Goal: Task Accomplishment & Management: Manage account settings

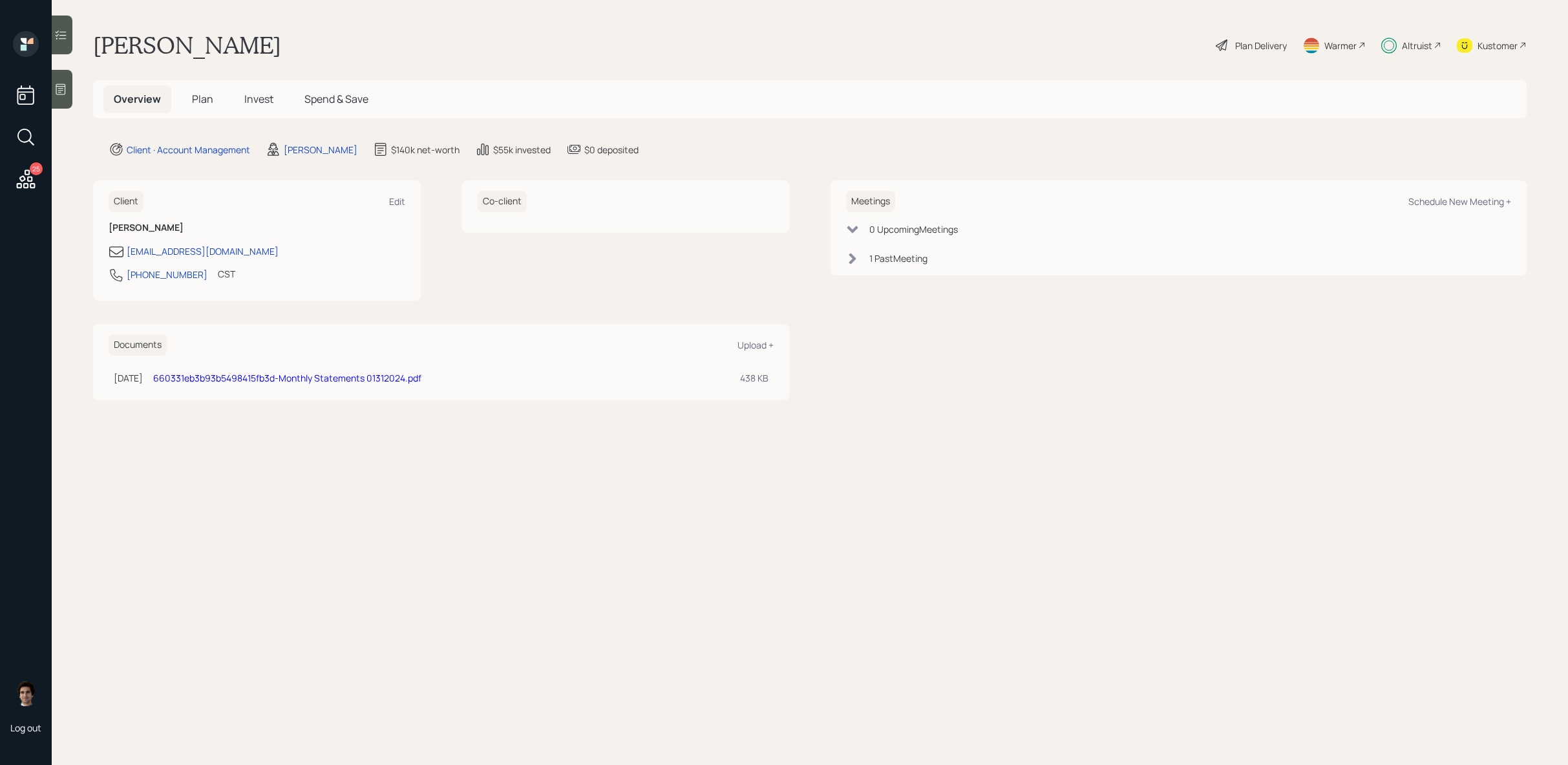
click at [272, 110] on h5 "Invest" at bounding box center [258, 99] width 50 height 28
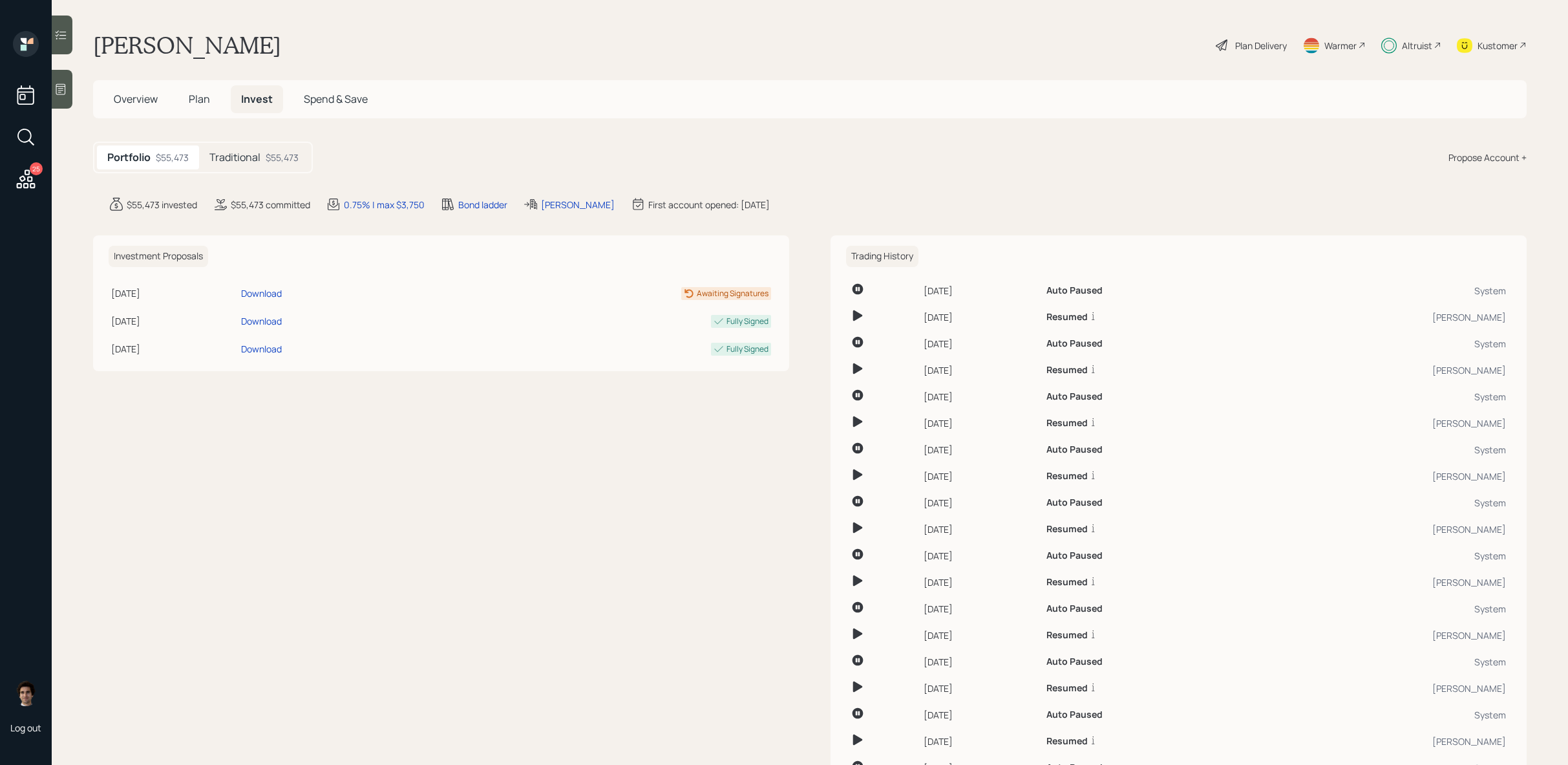
click at [295, 169] on div "Portfolio $55,473 Traditional $55,473" at bounding box center [203, 157] width 220 height 32
click at [295, 167] on div "Traditional $55,473" at bounding box center [254, 157] width 110 height 24
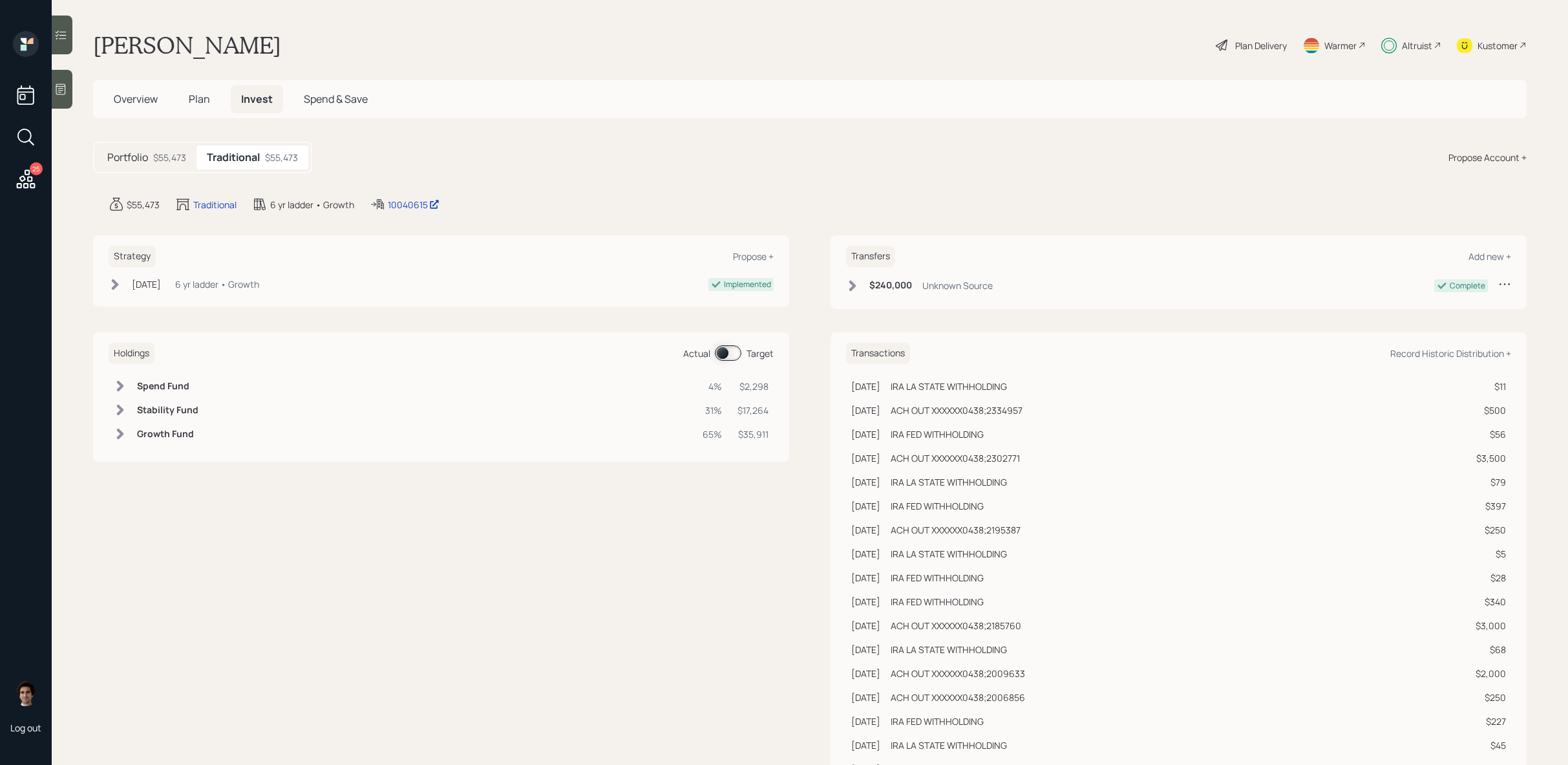
click at [1227, 46] on icon at bounding box center [1222, 45] width 15 height 15
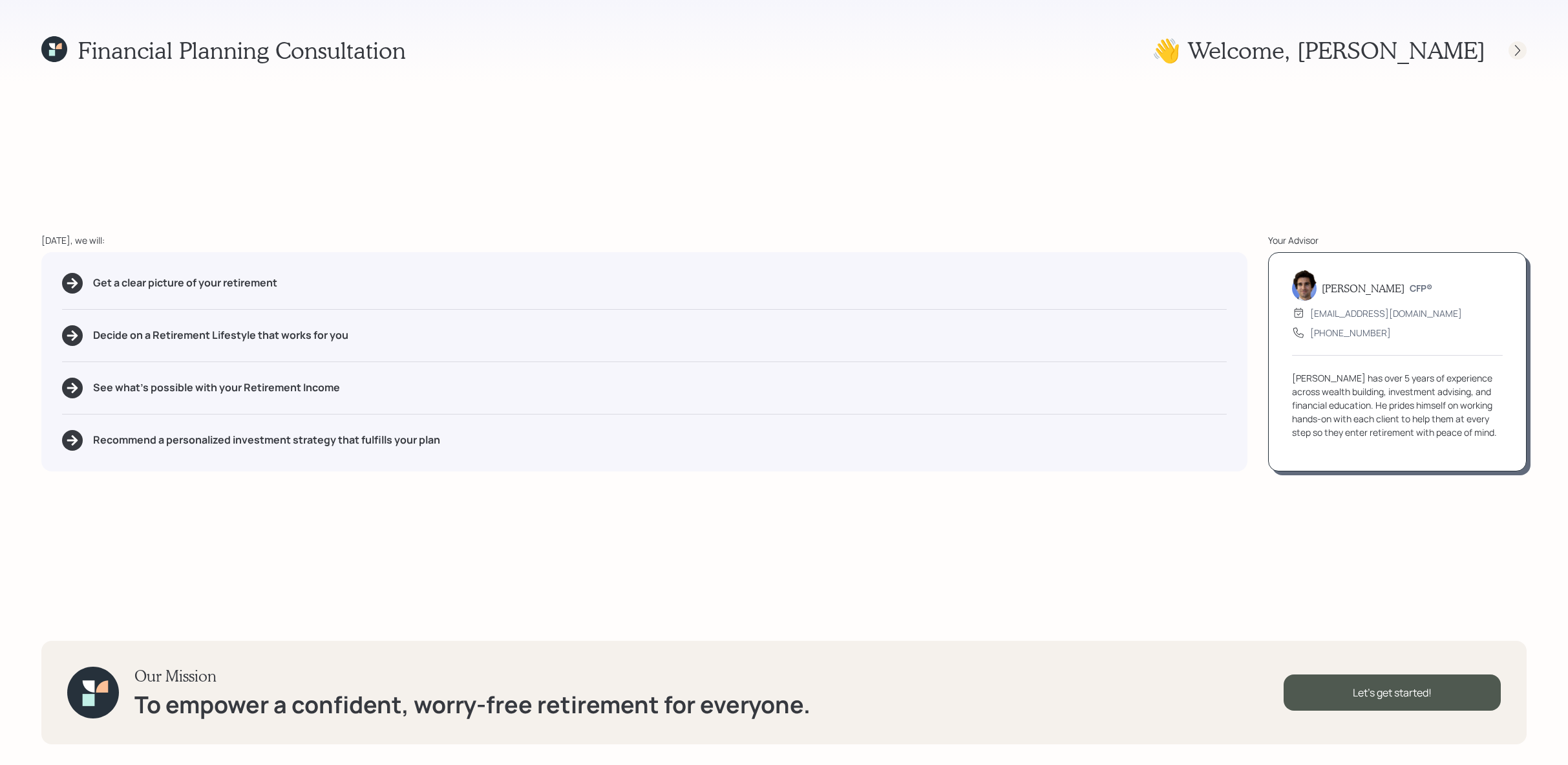
click at [1523, 49] on icon at bounding box center [1518, 51] width 13 height 13
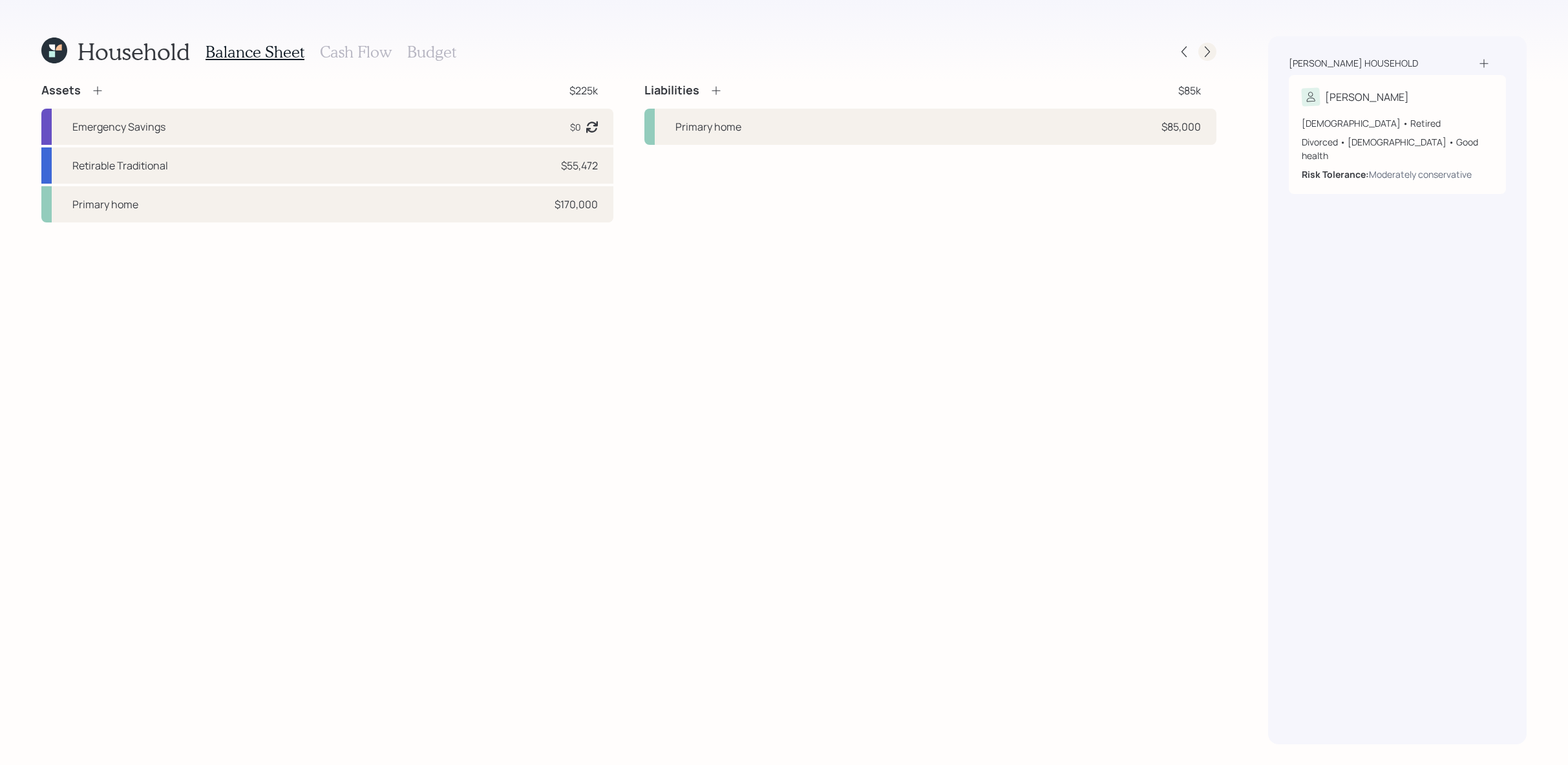
click at [1208, 58] on div at bounding box center [1207, 52] width 18 height 18
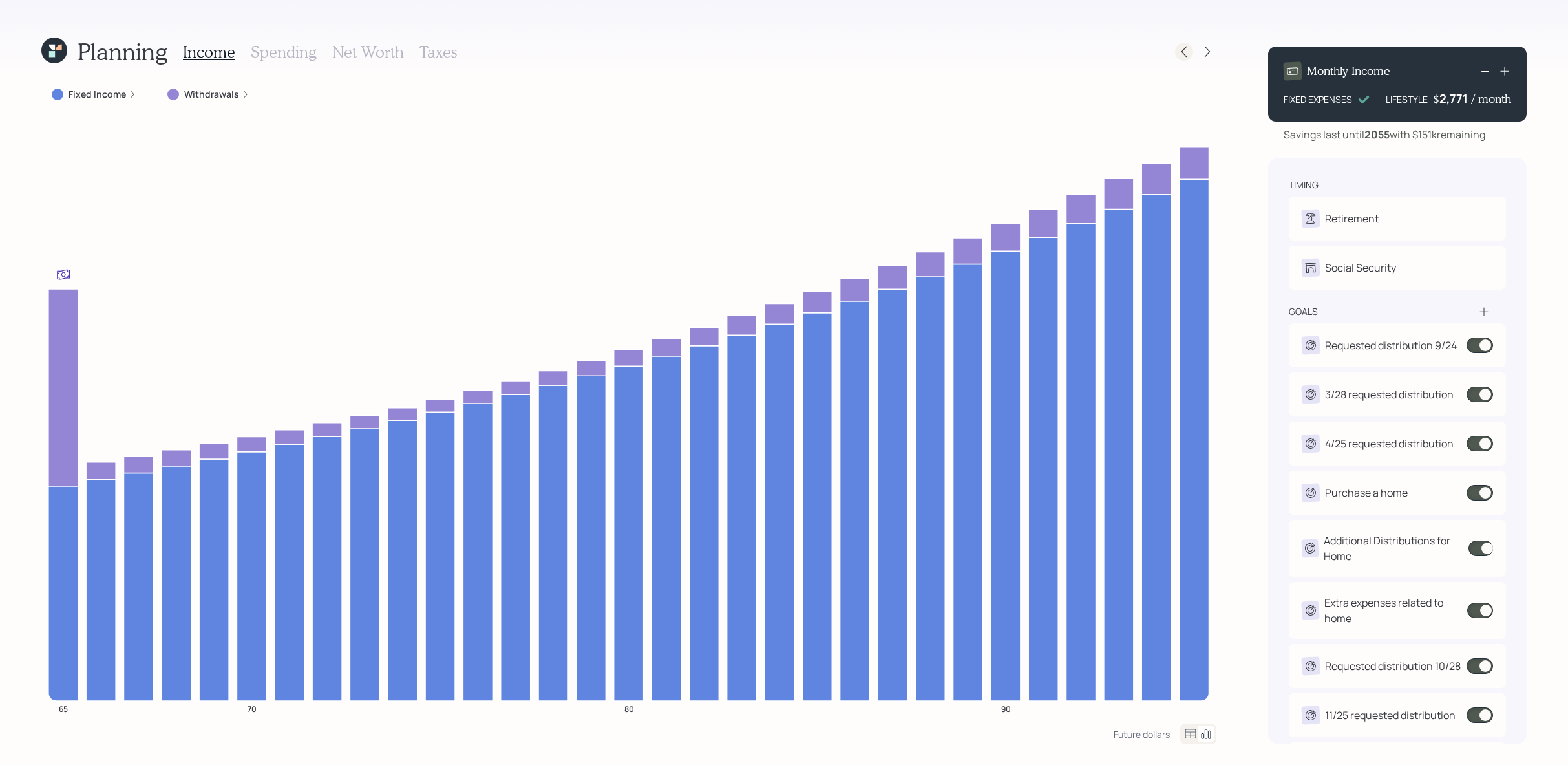
click at [1185, 53] on icon at bounding box center [1184, 52] width 13 height 13
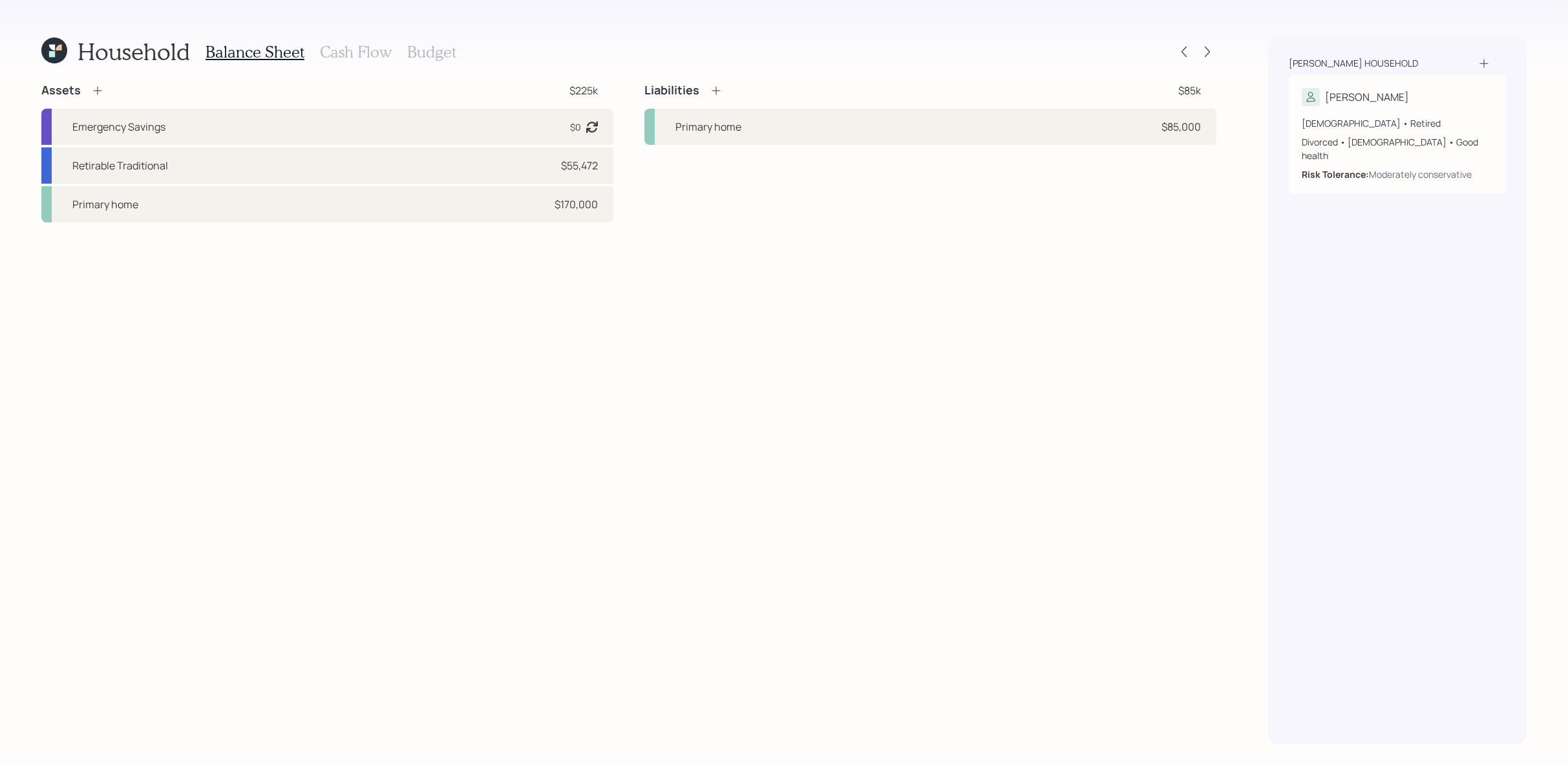
click at [336, 46] on h3 "Cash Flow" at bounding box center [355, 52] width 72 height 19
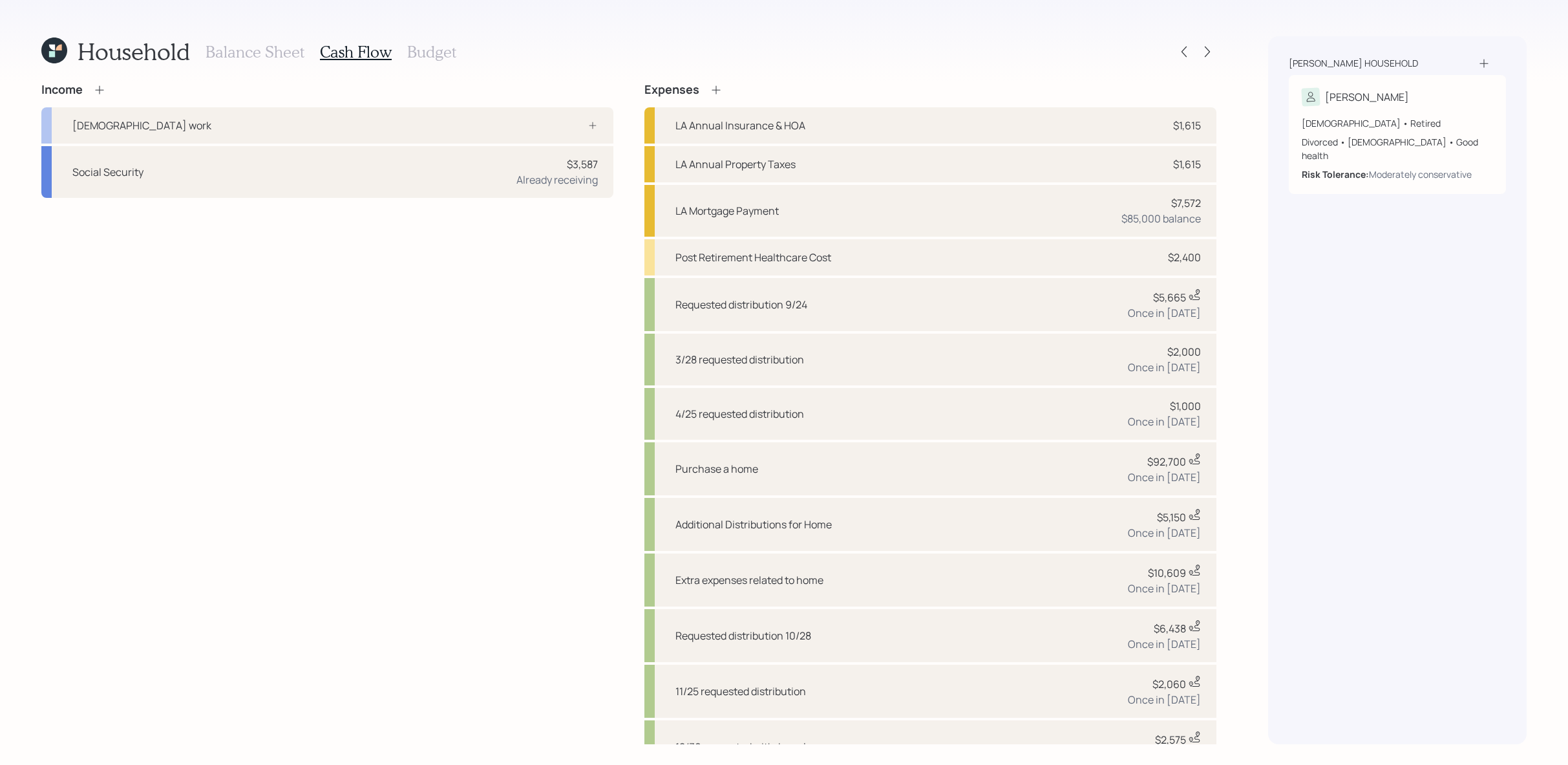
click at [721, 93] on icon at bounding box center [716, 90] width 13 height 13
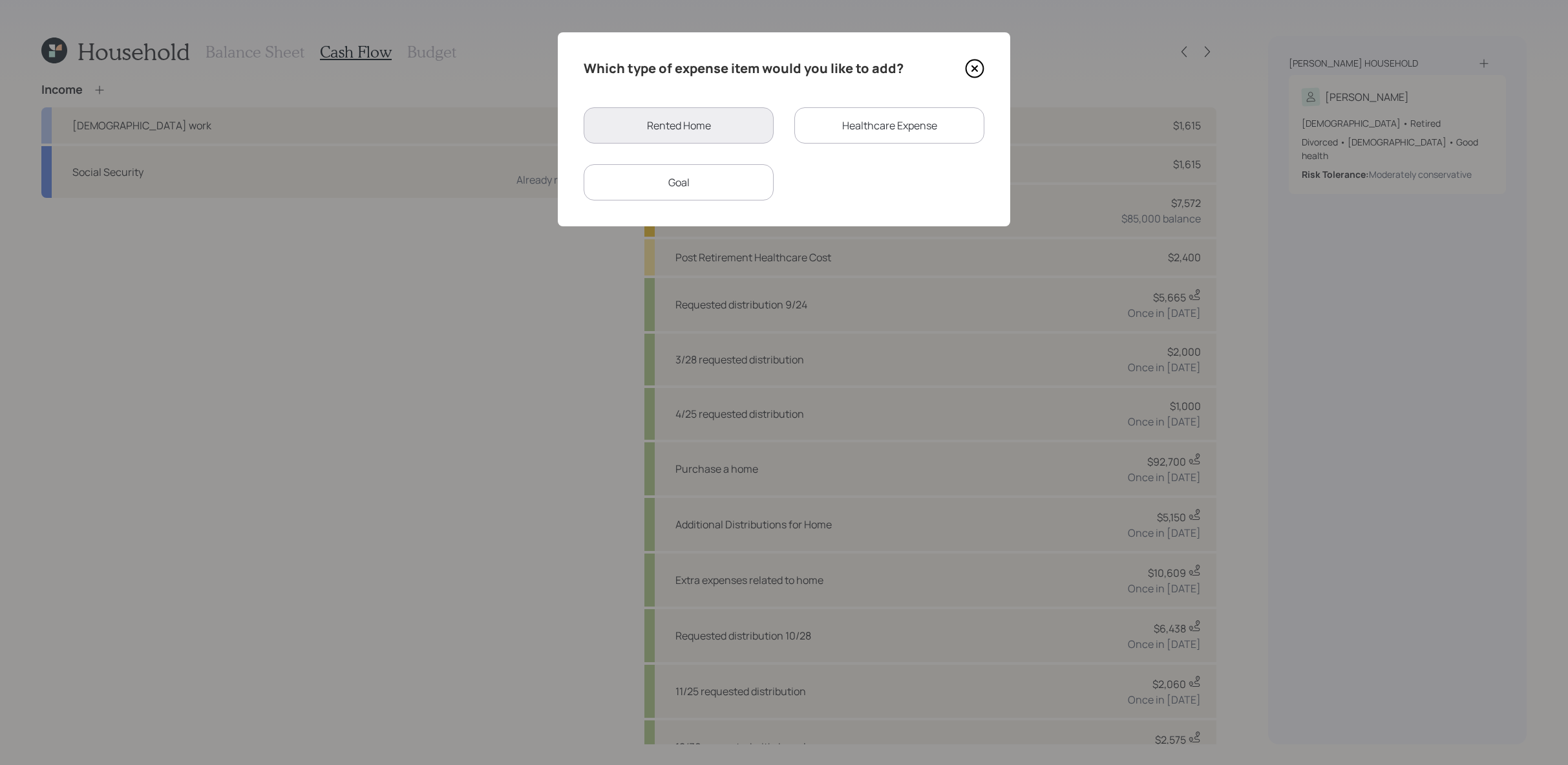
click at [735, 155] on div "Rented Home Healthcare Expense Goal" at bounding box center [784, 153] width 400 height 93
click at [739, 183] on div "Goal" at bounding box center [679, 182] width 190 height 36
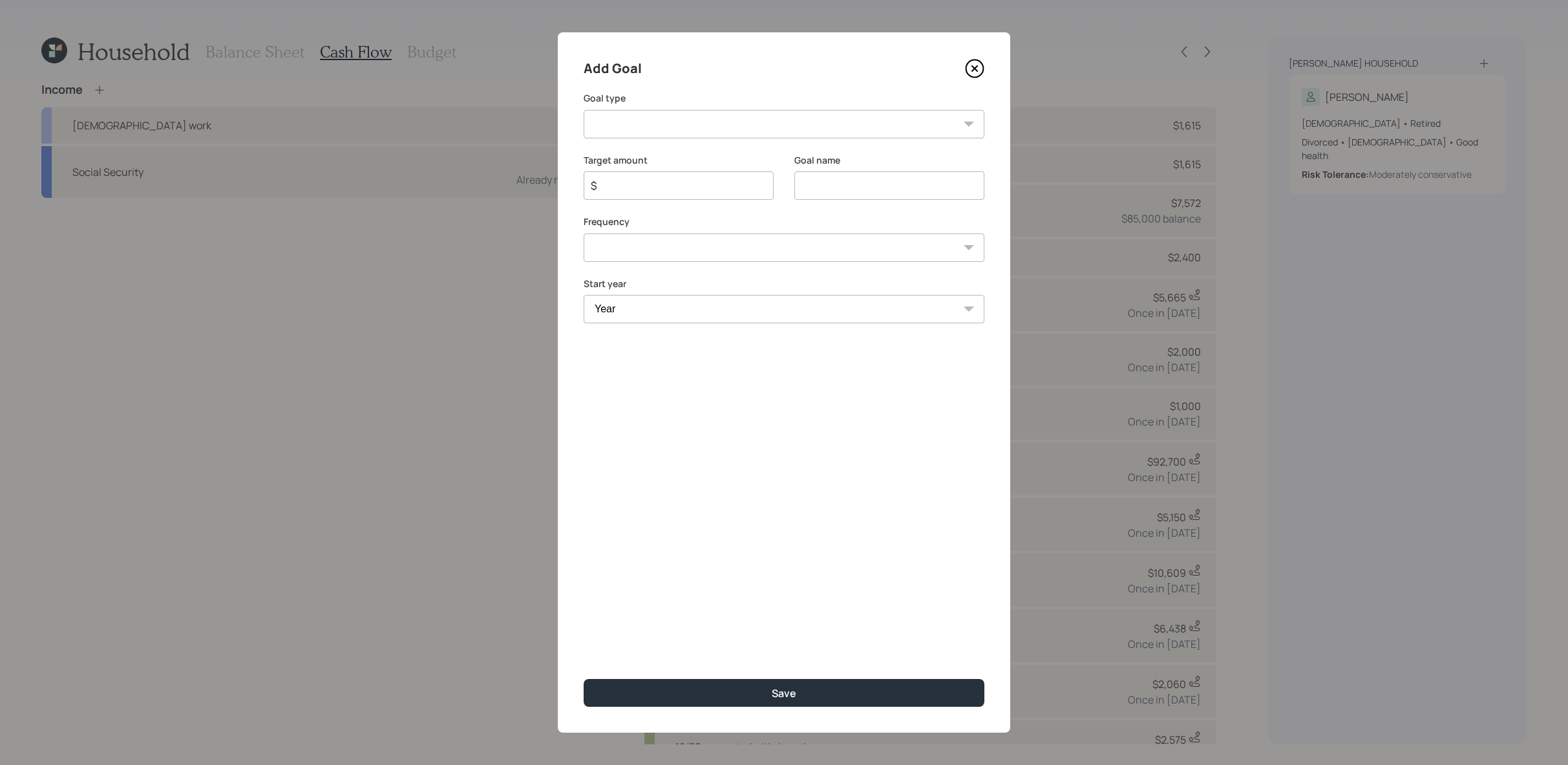
click at [720, 141] on div "Add Goal Goal type Create an emergency fund Donate to charity Purchase a home M…" at bounding box center [784, 382] width 453 height 700
click at [720, 129] on select "Create an emergency fund Donate to charity Purchase a home Make a purchase Supp…" at bounding box center [784, 124] width 400 height 28
select select "other"
click at [583, 110] on select "Create an emergency fund Donate to charity Purchase a home Make a purchase Supp…" at bounding box center [784, 124] width 400 height 28
type input "Other"
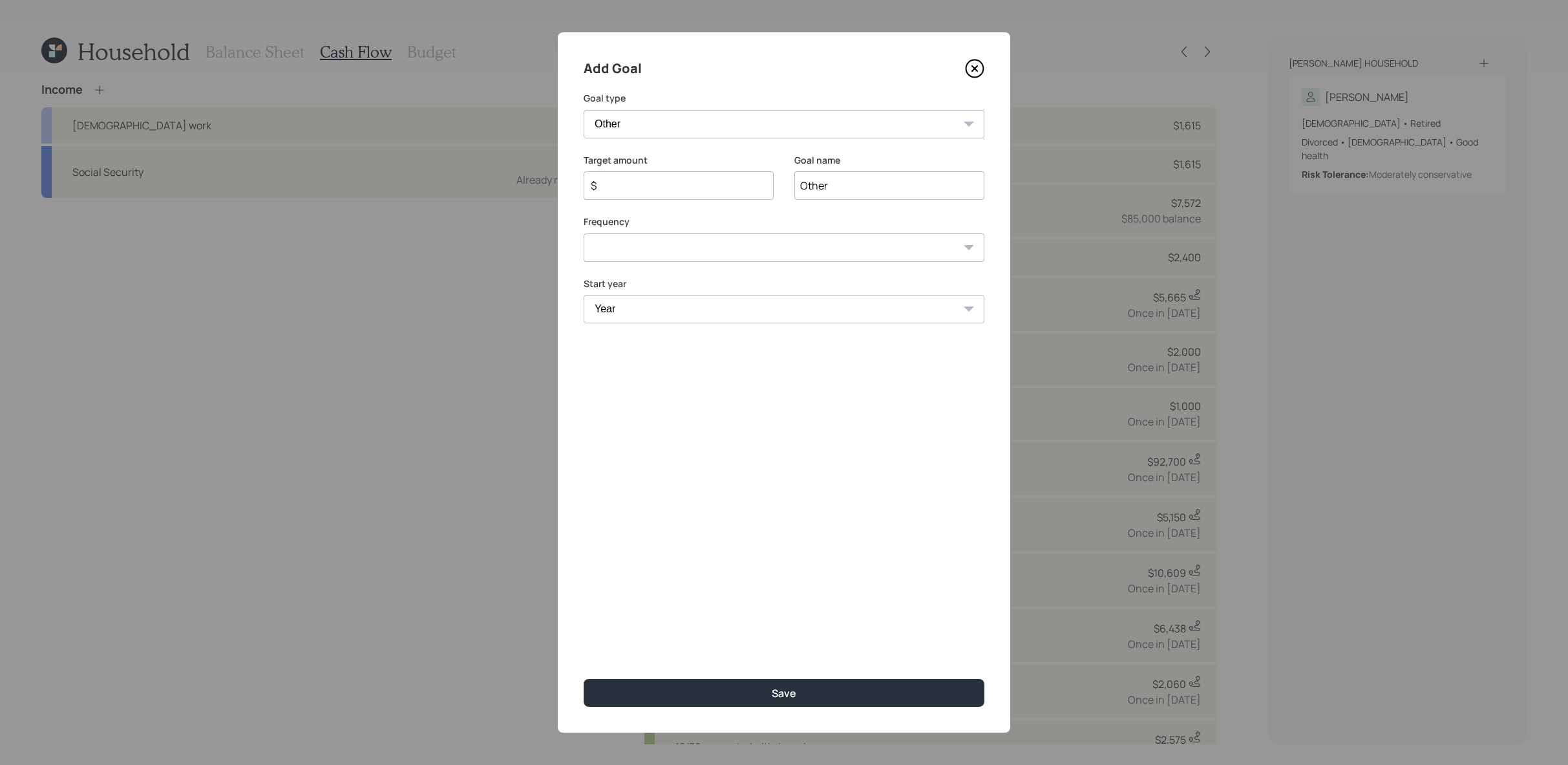
click at [689, 178] on input "$" at bounding box center [673, 185] width 168 height 15
click at [691, 194] on div "$" at bounding box center [679, 185] width 190 height 28
click at [691, 192] on input "$" at bounding box center [673, 185] width 168 height 15
type input "$ 3,000"
click at [822, 184] on input "Other" at bounding box center [889, 185] width 190 height 28
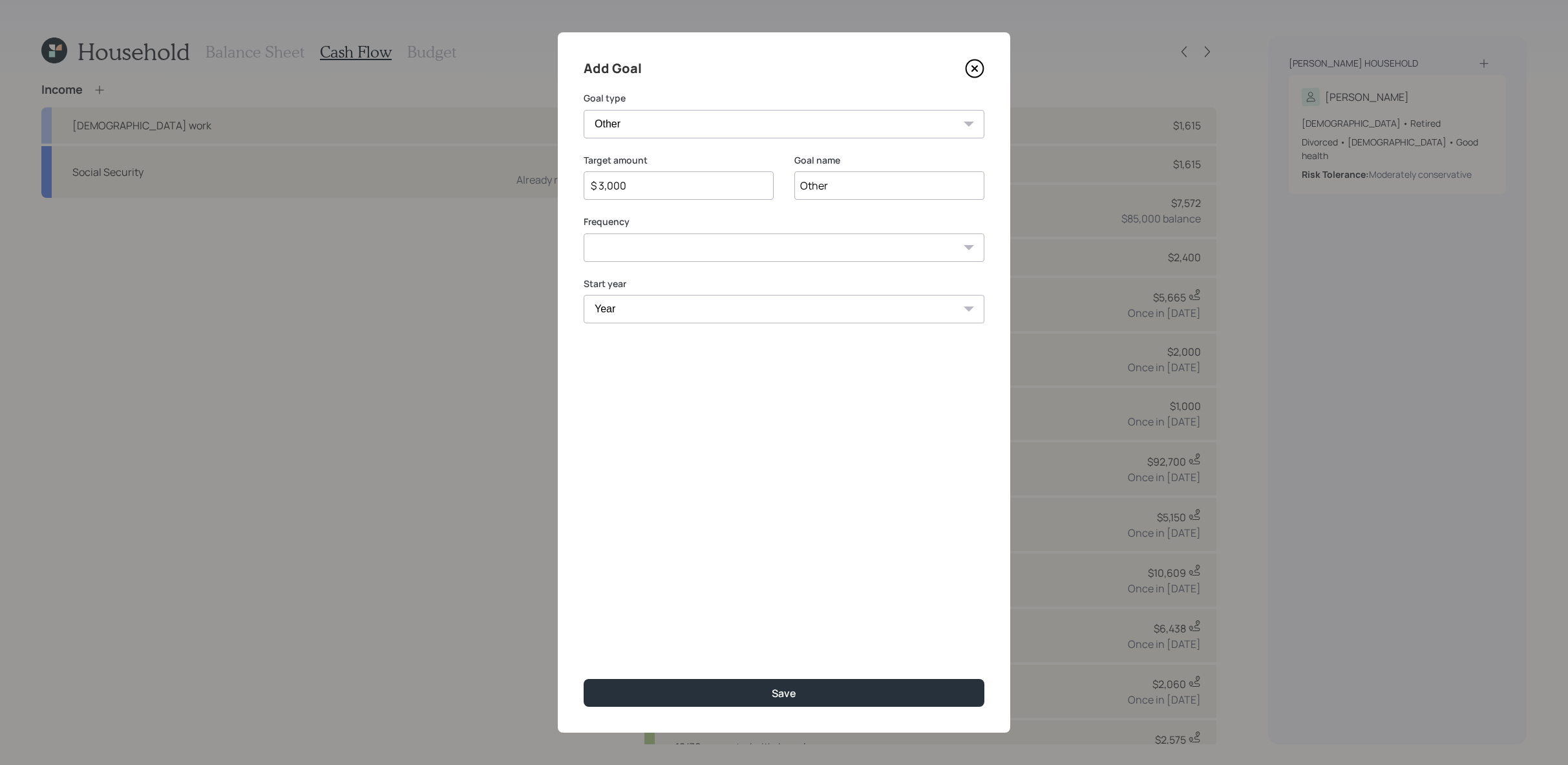
click at [822, 184] on input "Other" at bounding box center [889, 185] width 190 height 28
type input "[DATE] requested withdrawal"
click at [628, 248] on select "One time Every 1 year Every 2 years Every 3 years Every 4 years Every 5 years E…" at bounding box center [784, 247] width 400 height 28
select select "0"
click at [583, 233] on select "One time Every 1 year Every 2 years Every 3 years Every 4 years Every 5 years E…" at bounding box center [784, 247] width 400 height 28
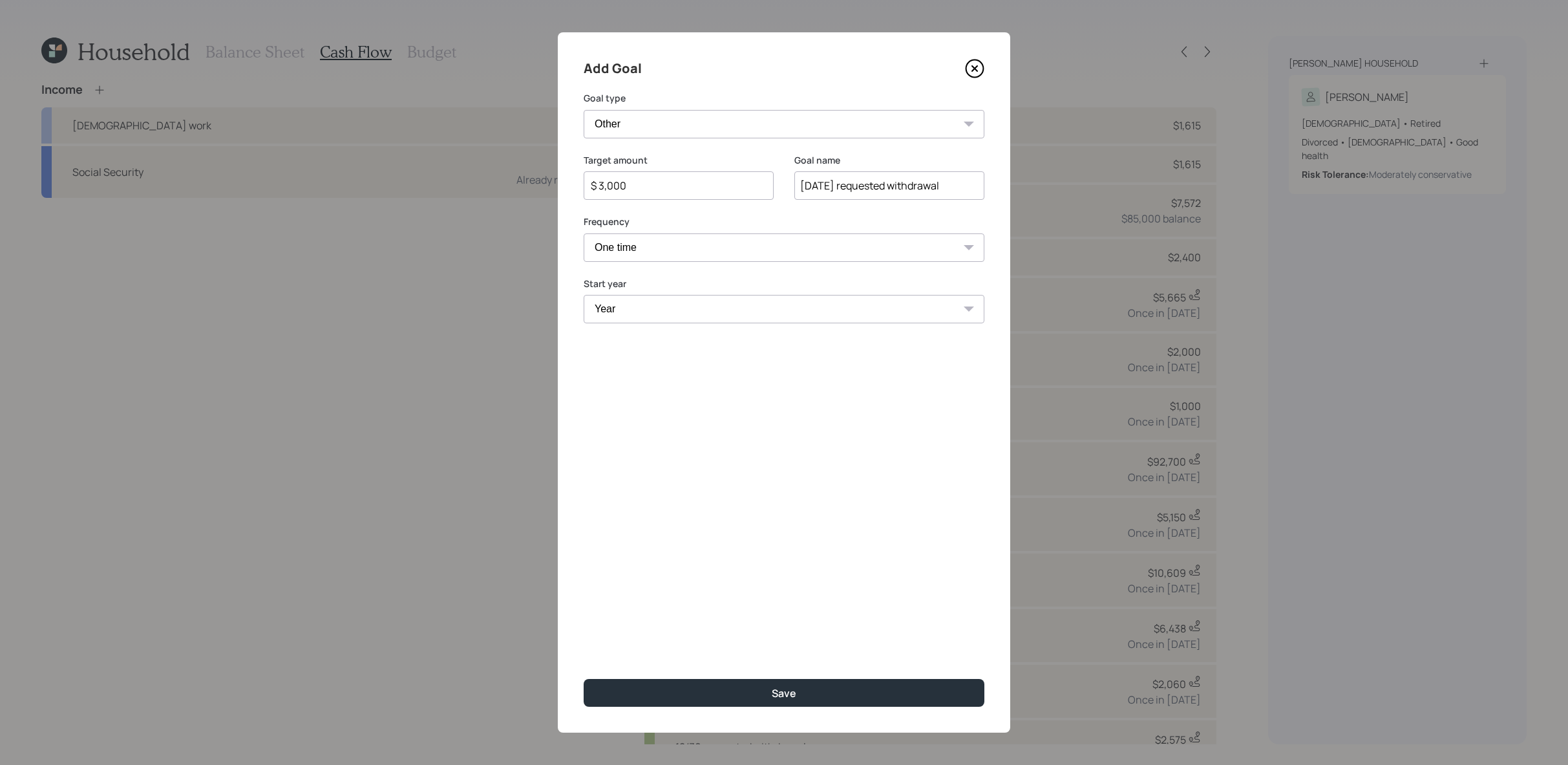
drag, startPoint x: 628, startPoint y: 249, endPoint x: 644, endPoint y: 295, distance: 48.7
click at [644, 295] on select "Year [DATE] 2026 2027 2028 2029 2030 2031 2032 2033 2034 2035 2036 2037 2038 20…" at bounding box center [784, 309] width 400 height 28
select select "2025"
click at [583, 295] on select "Year [DATE] 2026 2027 2028 2029 2030 2031 2032 2033 2034 2035 2036 2037 2038 20…" at bounding box center [784, 309] width 400 height 28
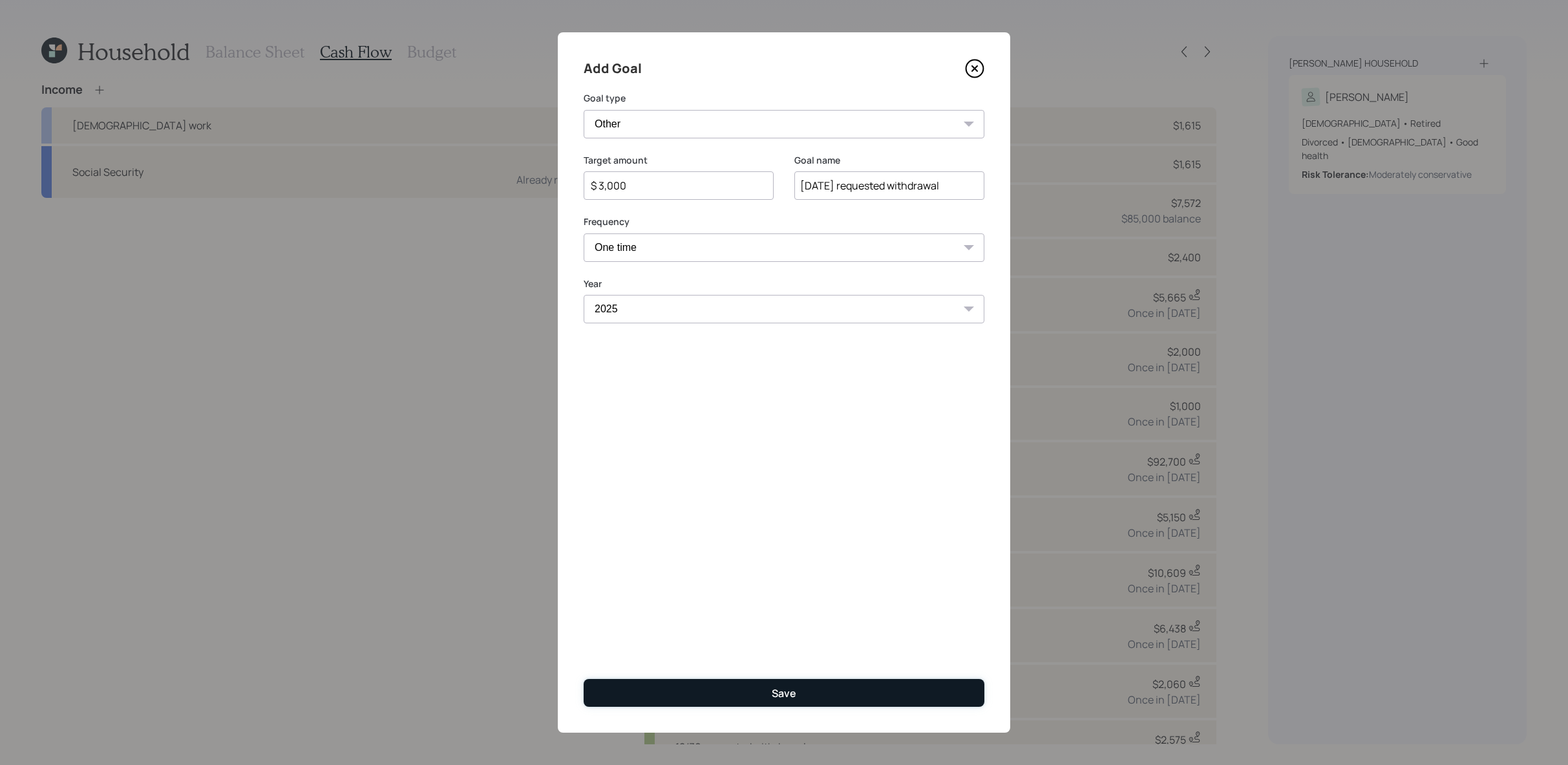
click at [798, 690] on button "Save" at bounding box center [784, 693] width 400 height 28
type input "$"
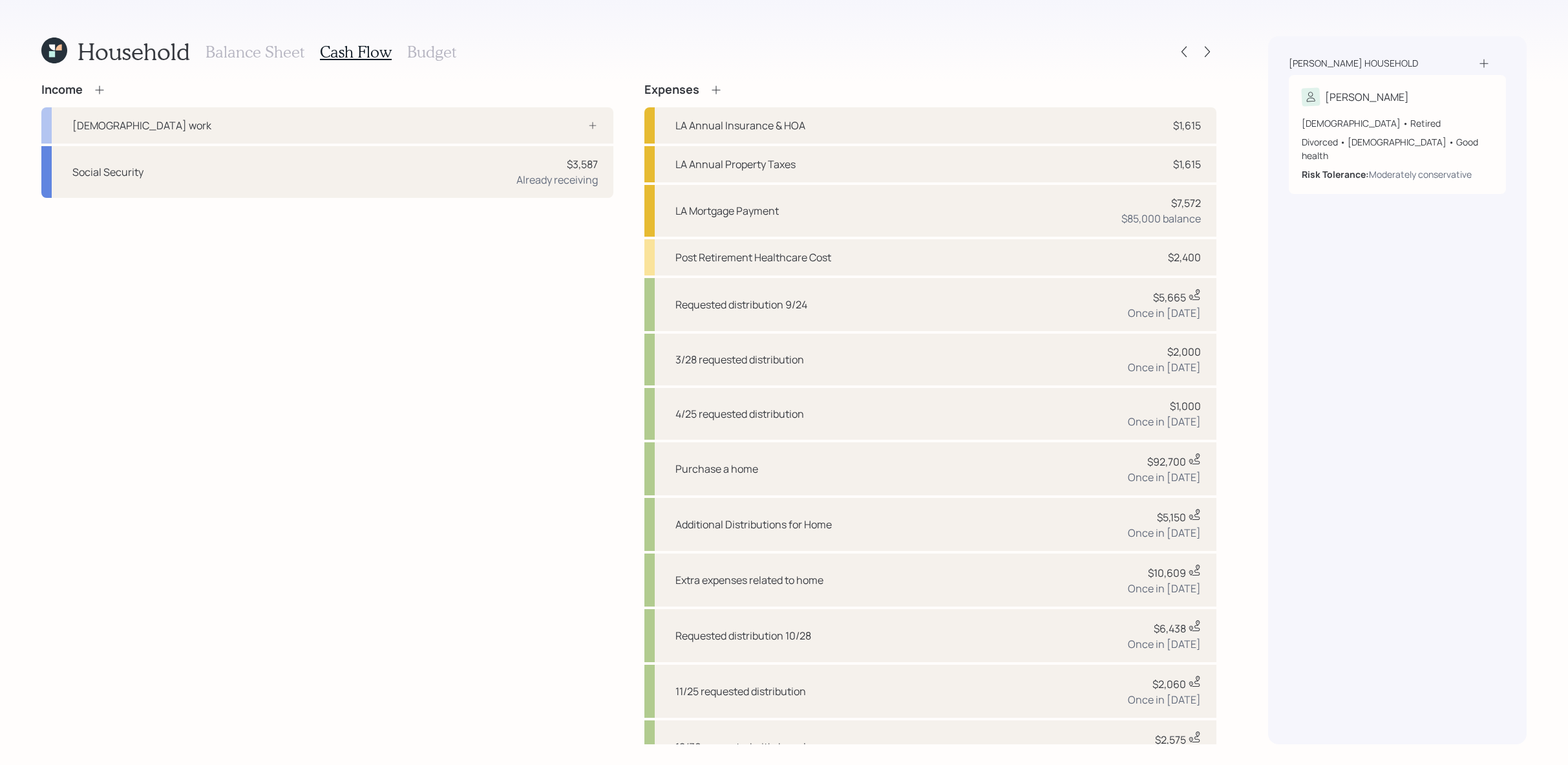
click at [63, 57] on icon at bounding box center [54, 50] width 26 height 26
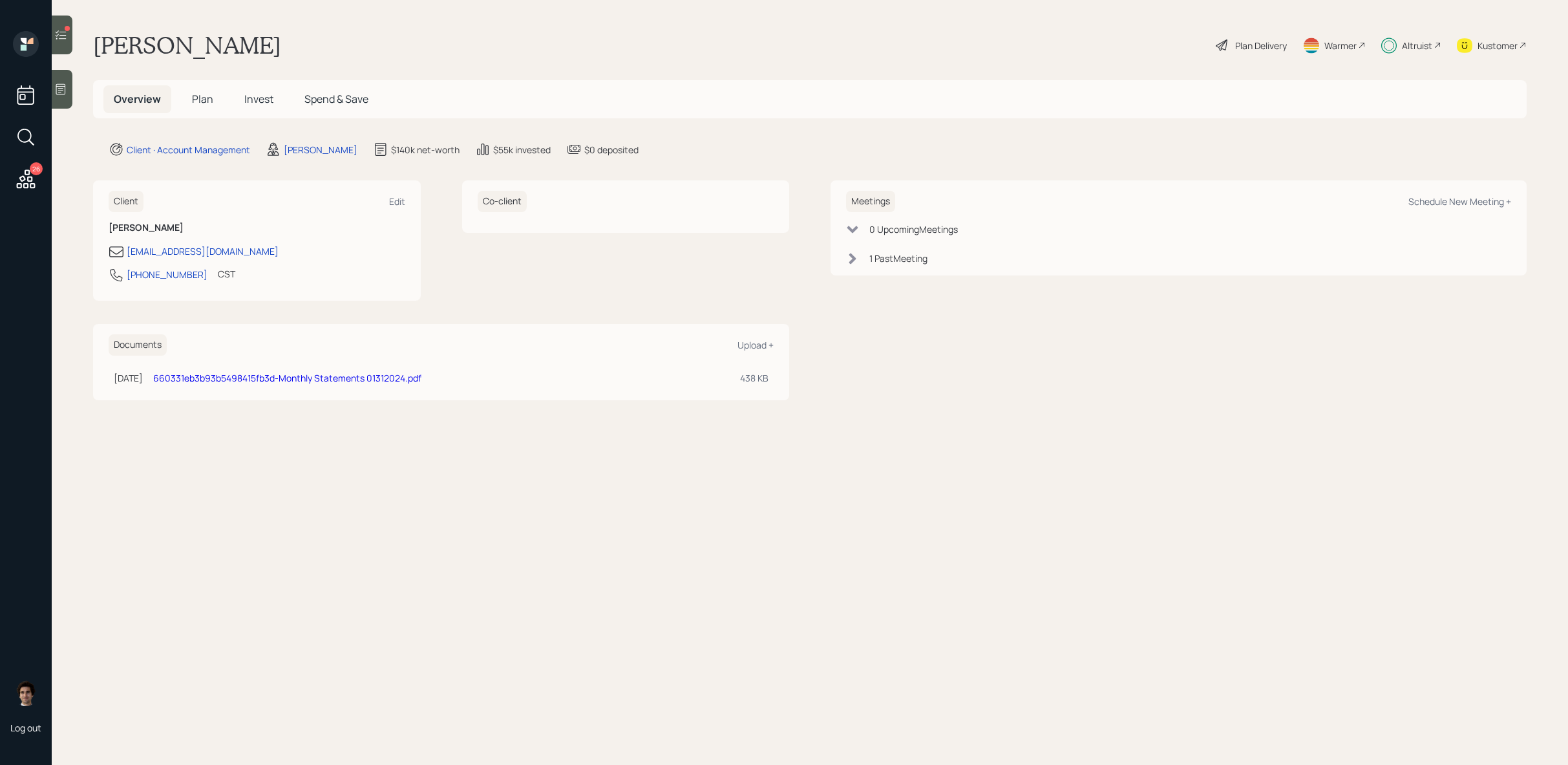
click at [252, 104] on span "Invest" at bounding box center [259, 99] width 29 height 15
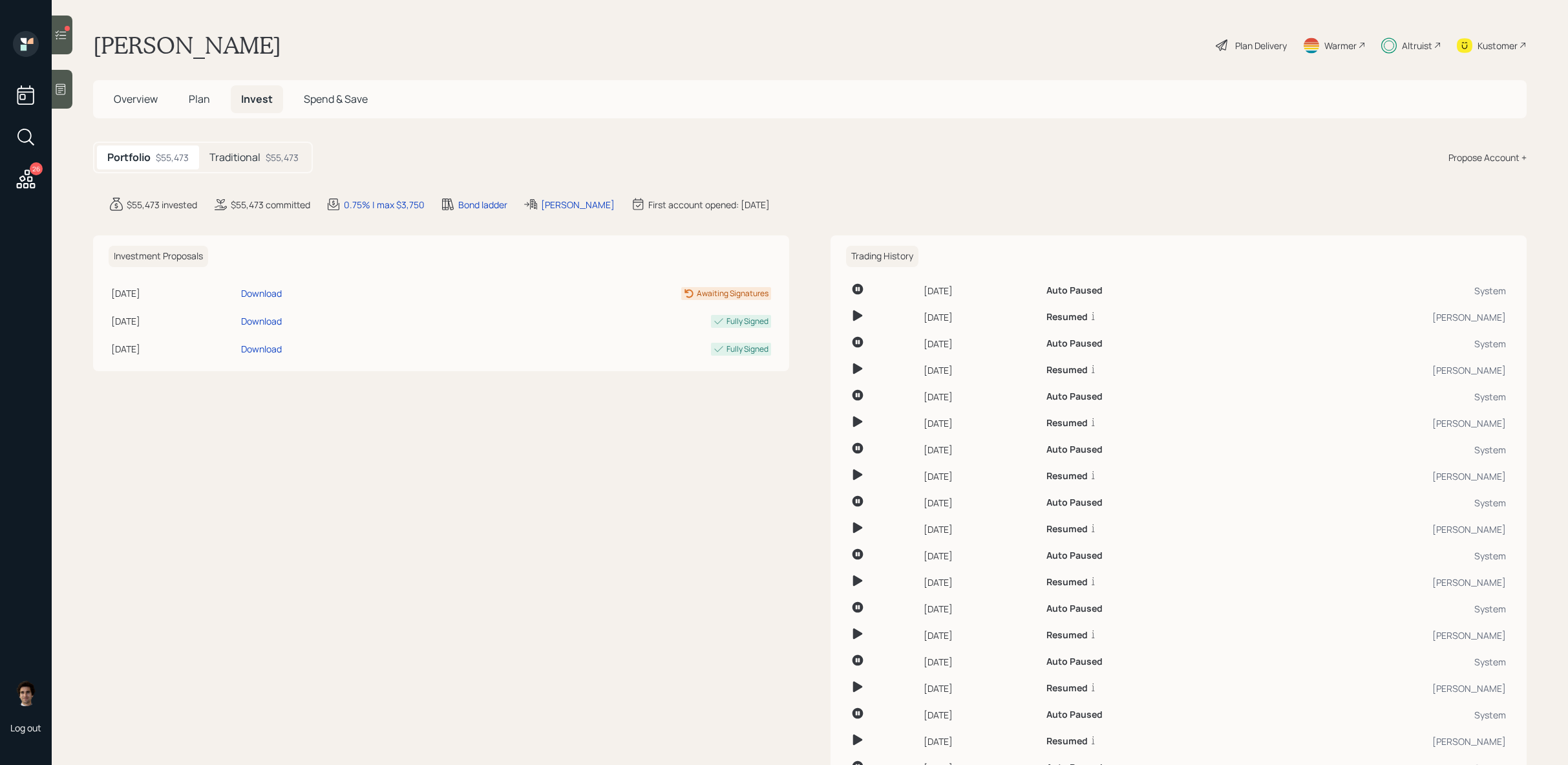
click at [244, 175] on main "Danny Guidry Plan Delivery Warmer Altruist Kustomer Overview Plan Invest Spend …" at bounding box center [809, 382] width 1516 height 765
click at [248, 171] on div "Portfolio $55,473 Traditional $55,473" at bounding box center [203, 157] width 220 height 32
click at [262, 152] on div "Traditional $55,473" at bounding box center [254, 157] width 110 height 24
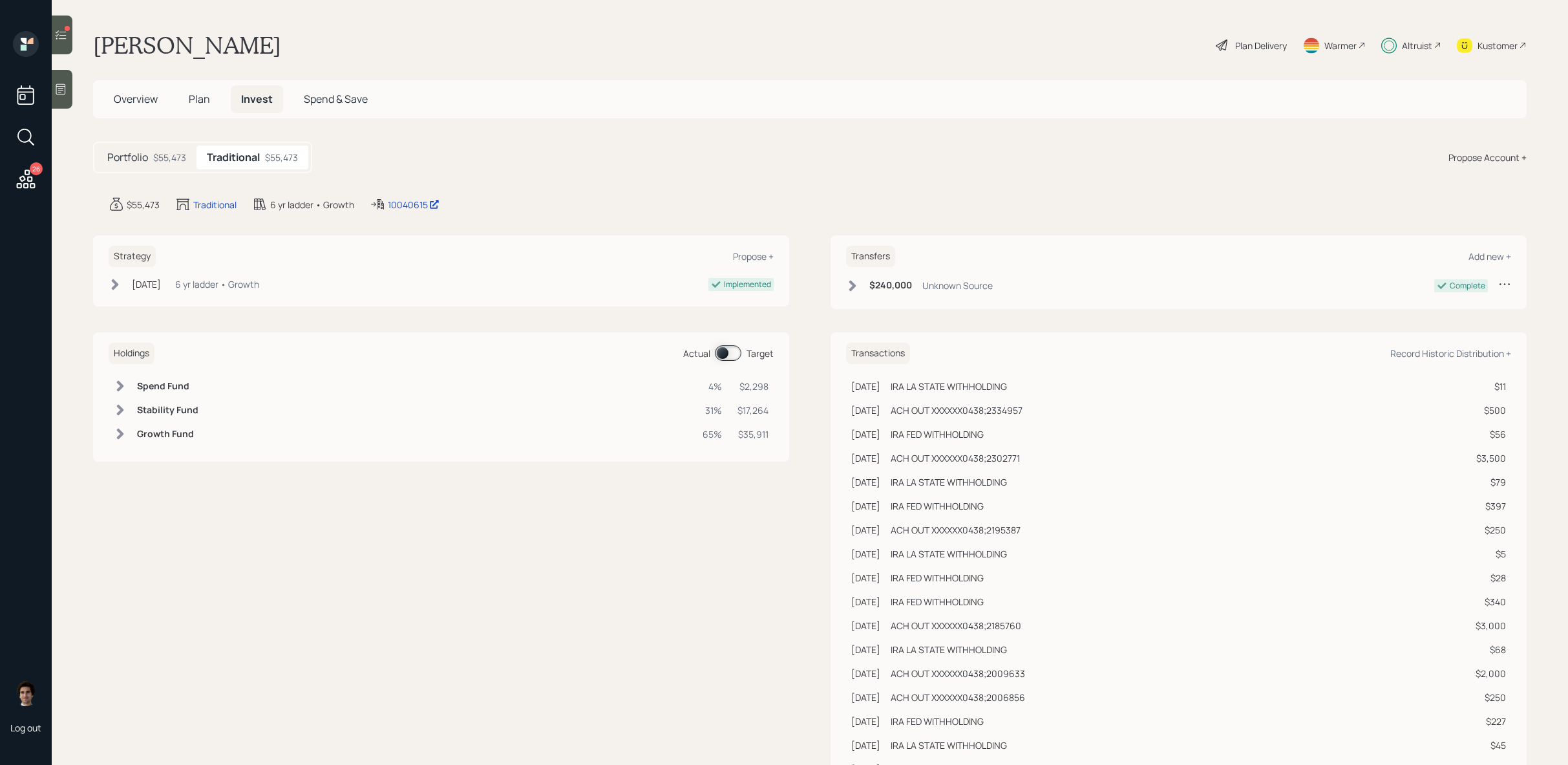
click at [730, 352] on span at bounding box center [728, 352] width 26 height 15
click at [84, 43] on main "Danny Guidry Plan Delivery Warmer Altruist Kustomer Overview Plan Invest Spend …" at bounding box center [809, 382] width 1516 height 765
click at [81, 52] on main "Danny Guidry Plan Delivery Warmer Altruist Kustomer Overview Plan Invest Spend …" at bounding box center [809, 382] width 1516 height 765
click at [44, 38] on div "26 Log out" at bounding box center [26, 382] width 52 height 765
click at [62, 32] on icon at bounding box center [61, 35] width 13 height 13
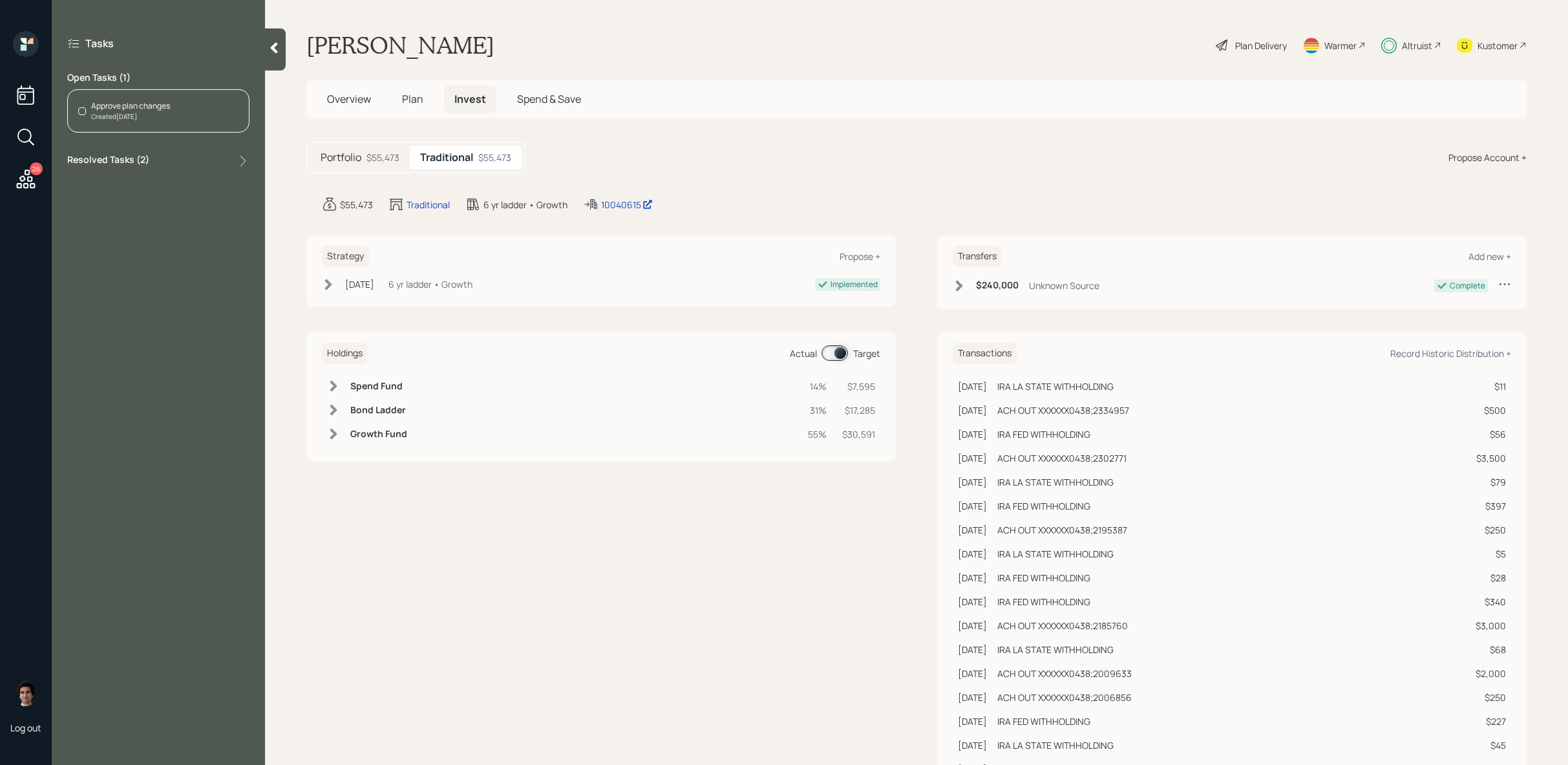
click at [138, 120] on div "Created Today" at bounding box center [130, 116] width 79 height 10
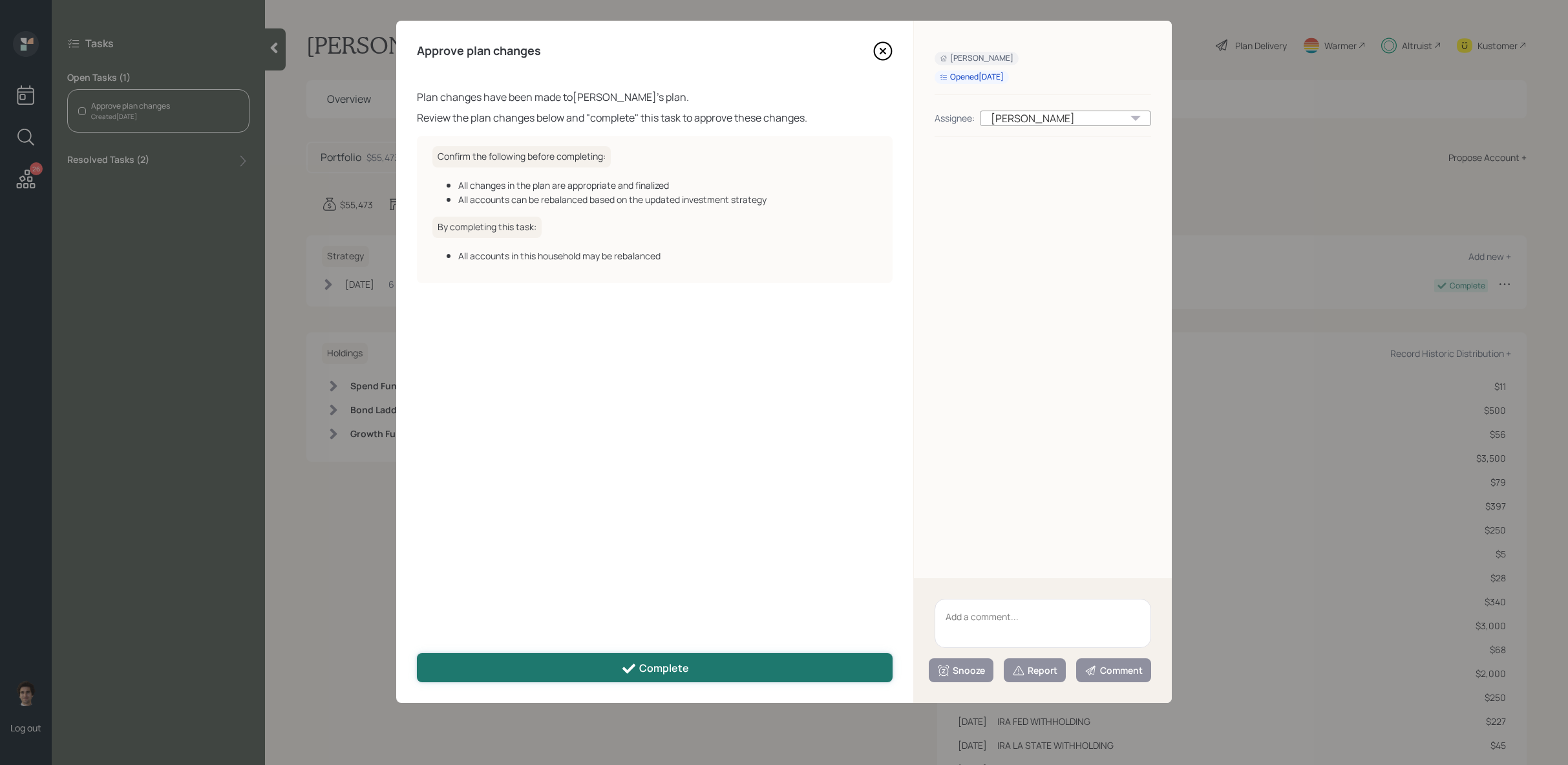
click at [835, 664] on button "Complete" at bounding box center [655, 668] width 476 height 29
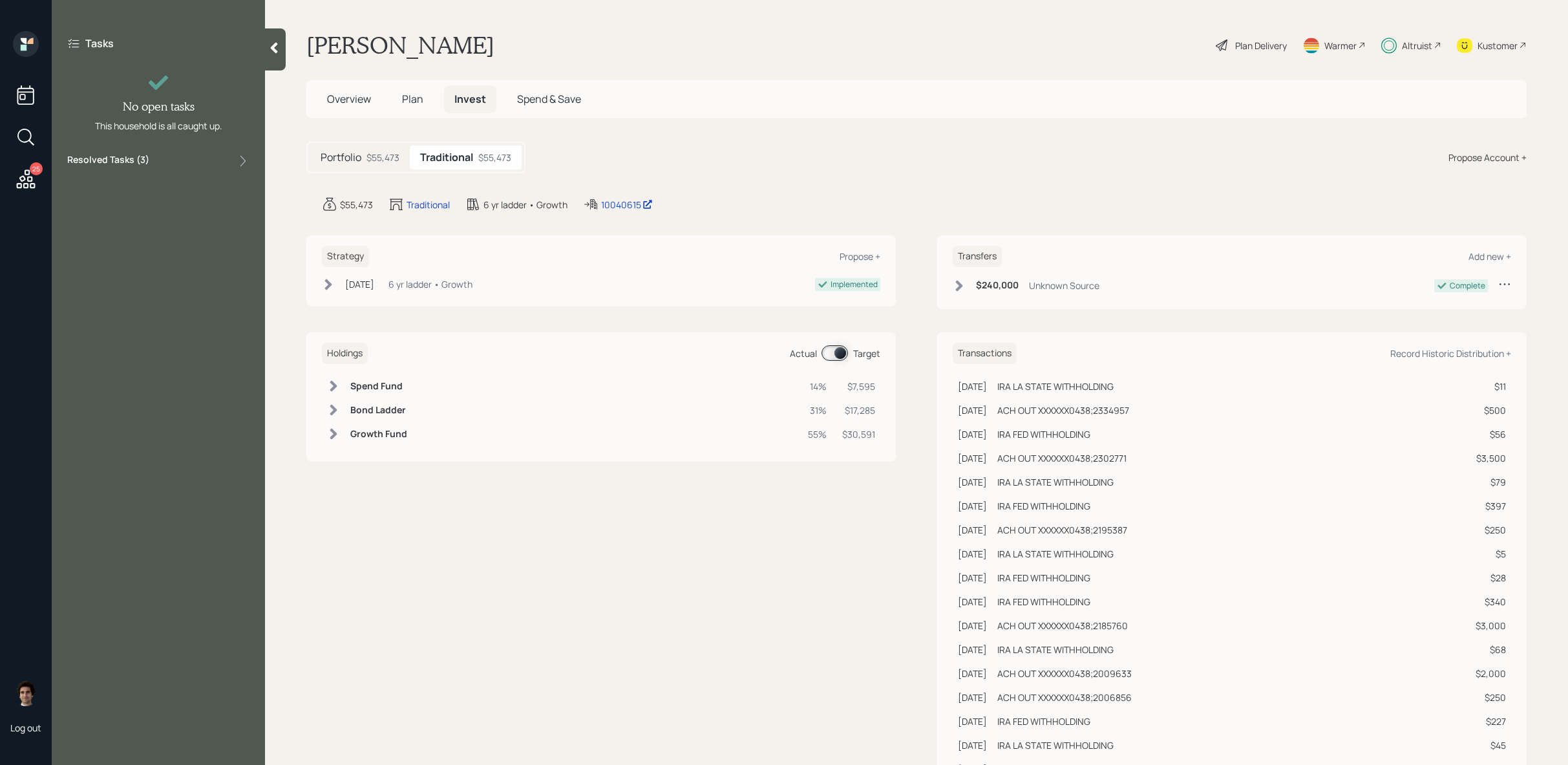
click at [403, 111] on h5 "Plan" at bounding box center [413, 99] width 42 height 28
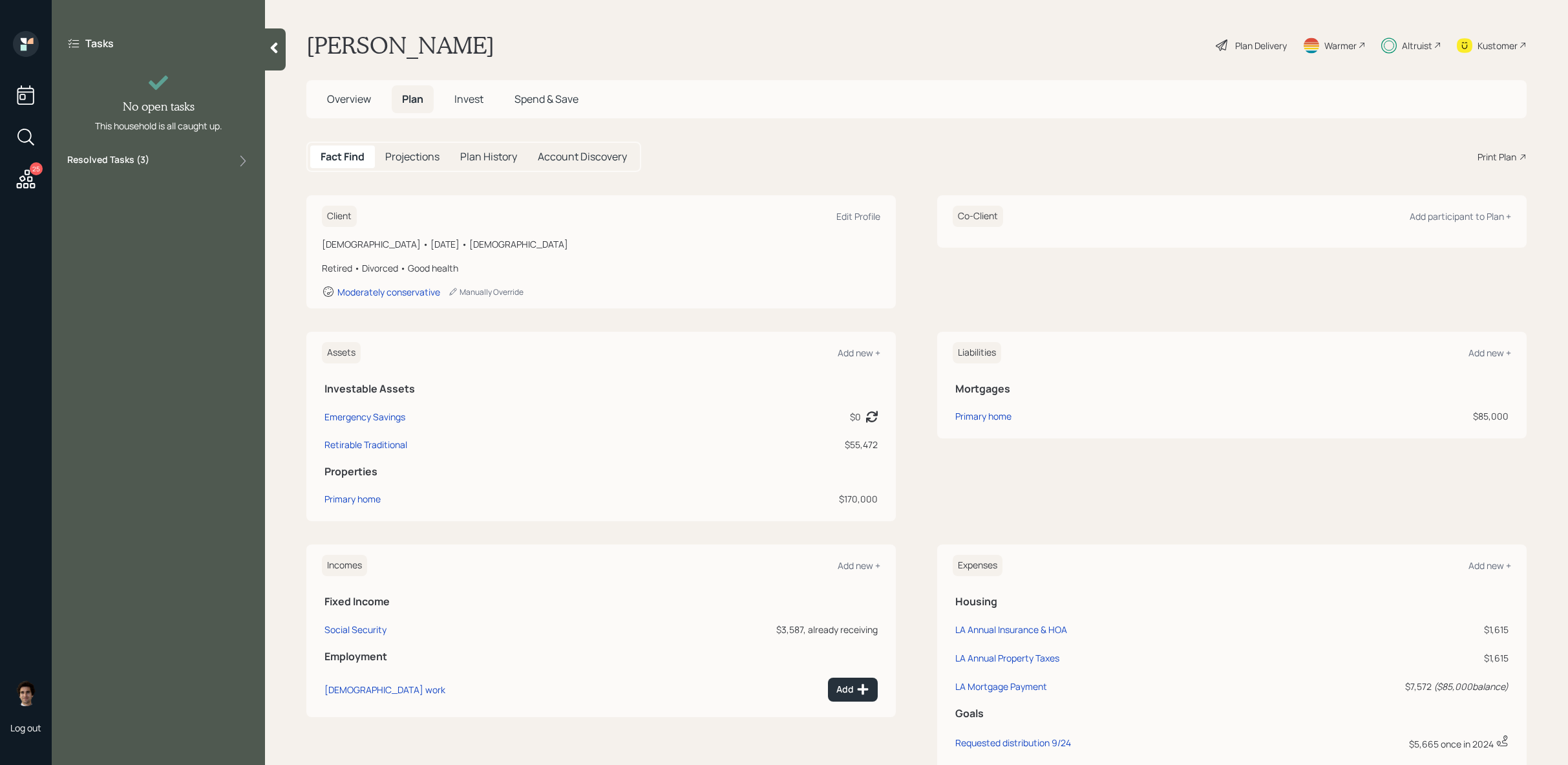
scroll to position [5, 0]
